Goal: Transaction & Acquisition: Purchase product/service

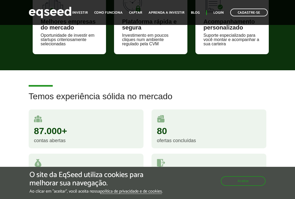
scroll to position [420, 0]
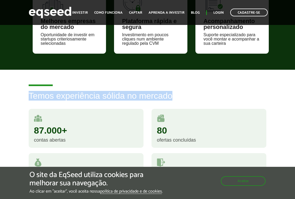
drag, startPoint x: 28, startPoint y: 94, endPoint x: 191, endPoint y: 105, distance: 163.5
click at [191, 105] on div "Temos experiência sólida no mercado 87.000+ contas abertas 80 ofertas concluída…" at bounding box center [148, 146] width 246 height 111
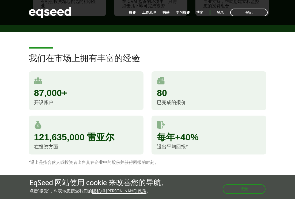
scroll to position [0, 0]
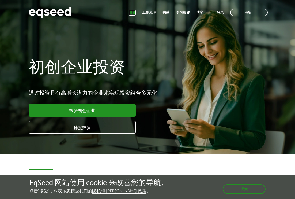
click at [133, 11] on font "投资" at bounding box center [132, 13] width 7 height 6
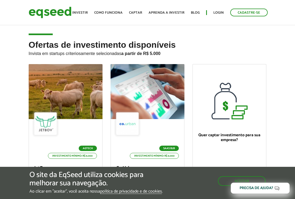
click at [113, 30] on article "Ofertas de investimento disponíveis Invista em startups criteriosamente selecio…" at bounding box center [147, 143] width 295 height 238
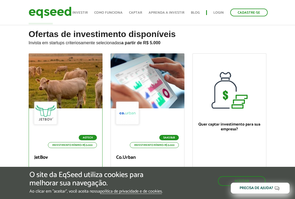
scroll to position [12, 0]
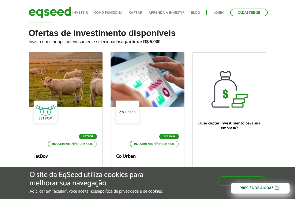
click at [198, 45] on h2 "Ofertas de investimento disponíveis Invista em startups criteriosamente selecio…" at bounding box center [148, 40] width 238 height 24
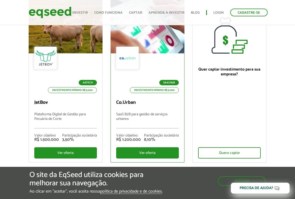
scroll to position [179, 0]
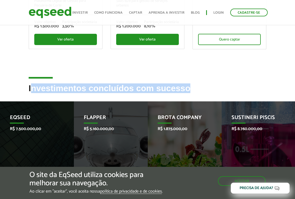
drag, startPoint x: 30, startPoint y: 88, endPoint x: 237, endPoint y: 88, distance: 207.3
click at [237, 88] on h2 "Investimentos concluídos com sucesso" at bounding box center [148, 92] width 238 height 17
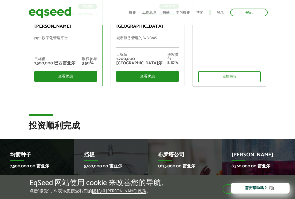
scroll to position [175, 0]
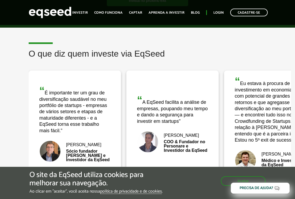
scroll to position [1053, 0]
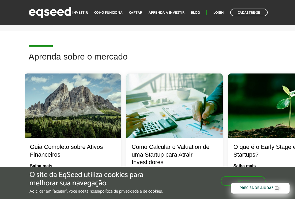
click at [97, 40] on article "Aprenda sobre o mercado O que é o Early Stage em Startups? Saiba mais Conheça a…" at bounding box center [147, 135] width 295 height 208
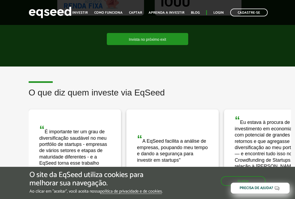
scroll to position [817, 0]
